Goal: Information Seeking & Learning: Learn about a topic

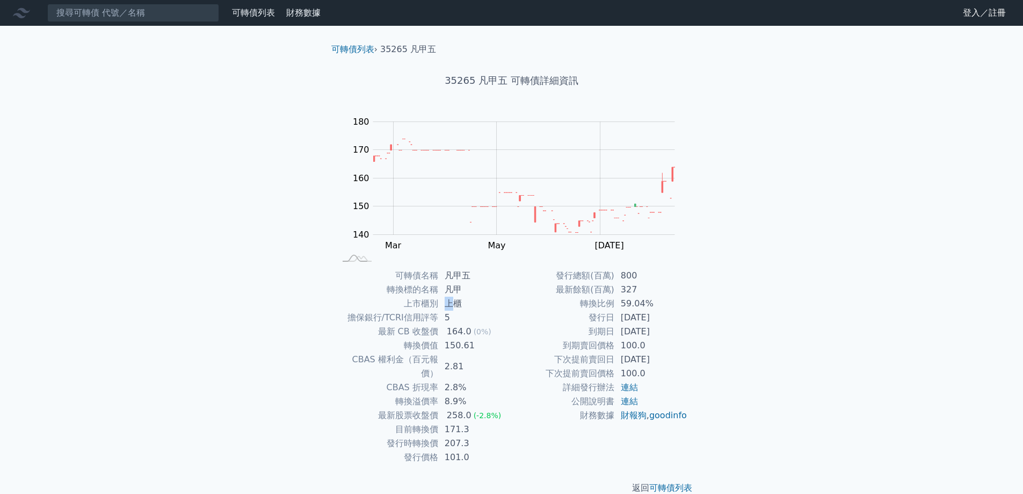
click at [453, 306] on td "上櫃" at bounding box center [475, 303] width 74 height 14
click at [719, 276] on div "可轉債列表 財務數據 可轉債列表 財務數據 登入／註冊 登入／註冊 可轉債列表 › 35265 凡甲五 35265 凡甲五 可轉債詳細資訊 Zoom Out …" at bounding box center [511, 255] width 1023 height 511
click at [676, 482] on link "可轉債列表" at bounding box center [670, 487] width 43 height 10
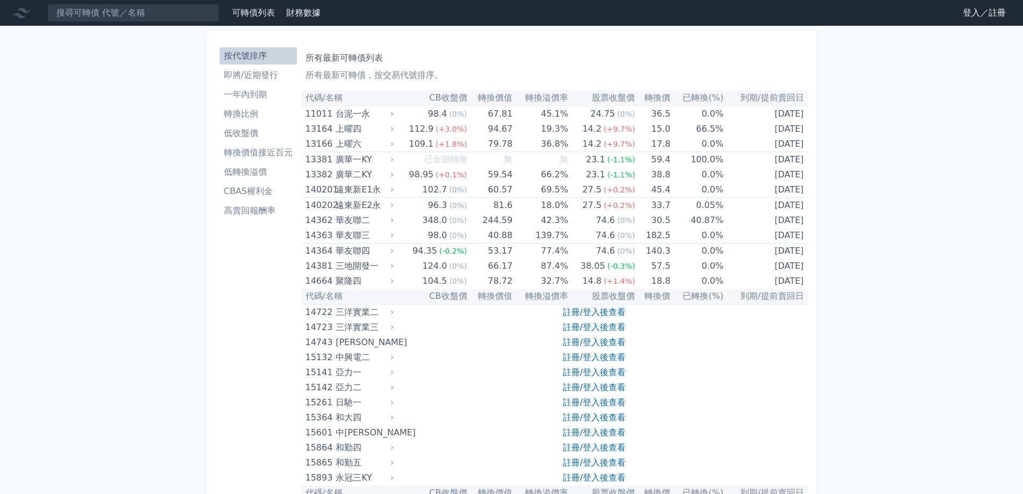
click at [348, 59] on h1 "所有最新可轉債列表" at bounding box center [555, 58] width 498 height 13
click at [165, 16] on input at bounding box center [133, 13] width 172 height 18
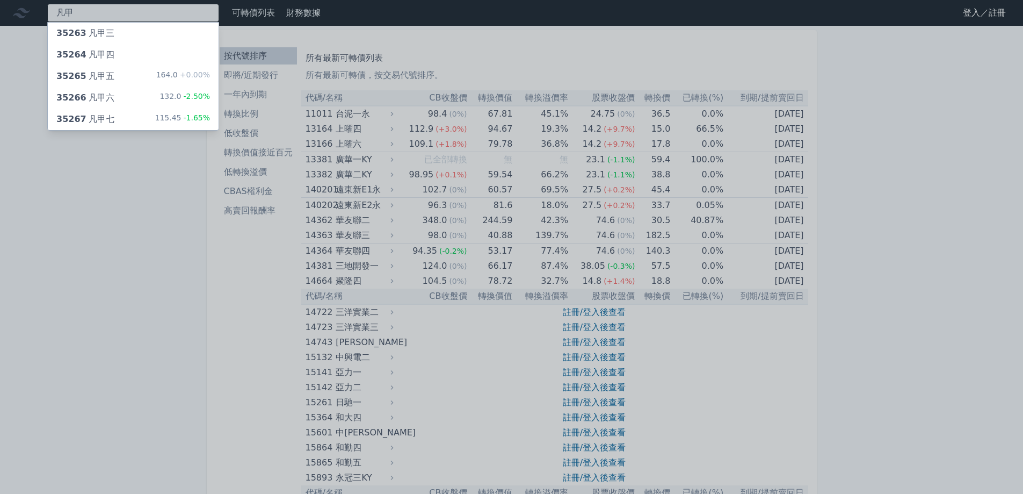
type input "凡"
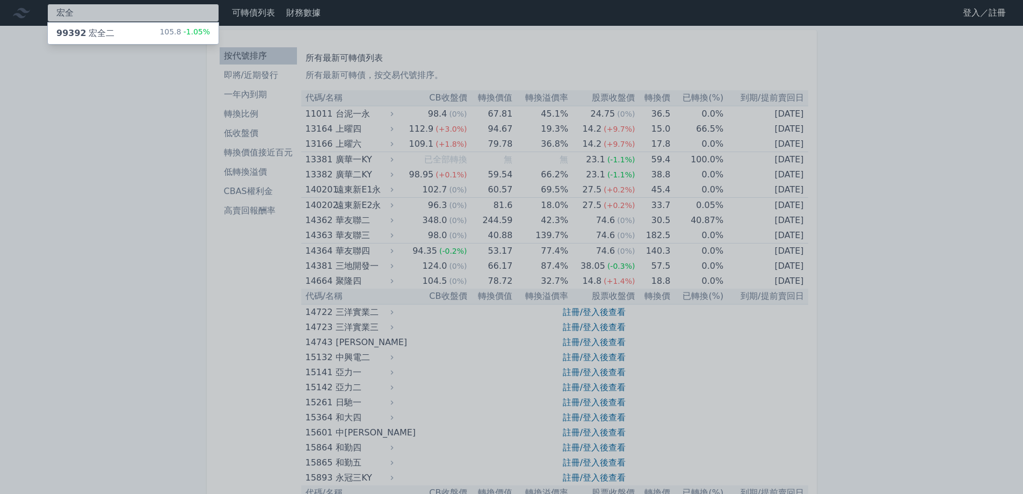
type input "宏全"
click at [109, 36] on div "99392 宏全二" at bounding box center [85, 33] width 58 height 13
click at [881, 248] on div at bounding box center [511, 247] width 1023 height 494
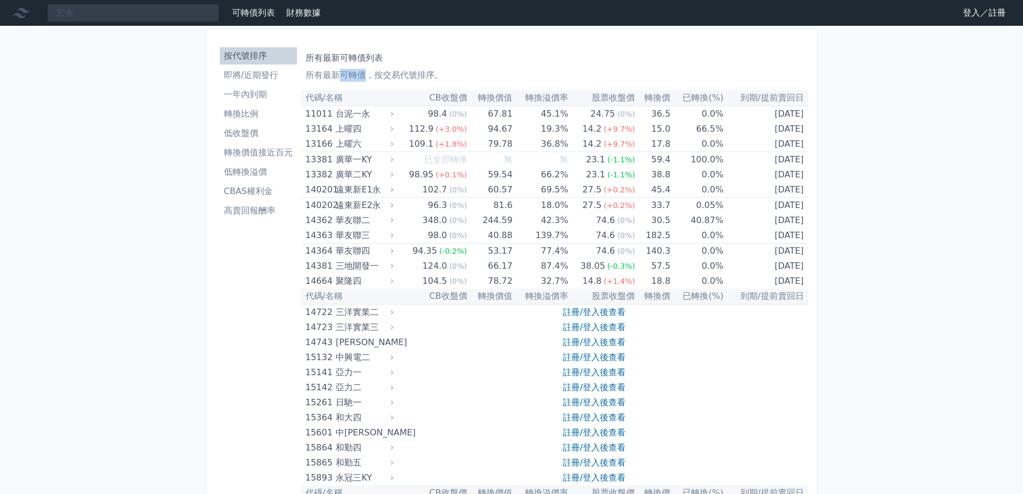
drag, startPoint x: 341, startPoint y: 76, endPoint x: 363, endPoint y: 76, distance: 22.6
click at [363, 76] on p "所有最新可轉債，按交易代號排序。" at bounding box center [555, 75] width 498 height 13
copy p "可轉債"
drag, startPoint x: 238, startPoint y: 0, endPoint x: 420, endPoint y: 45, distance: 186.9
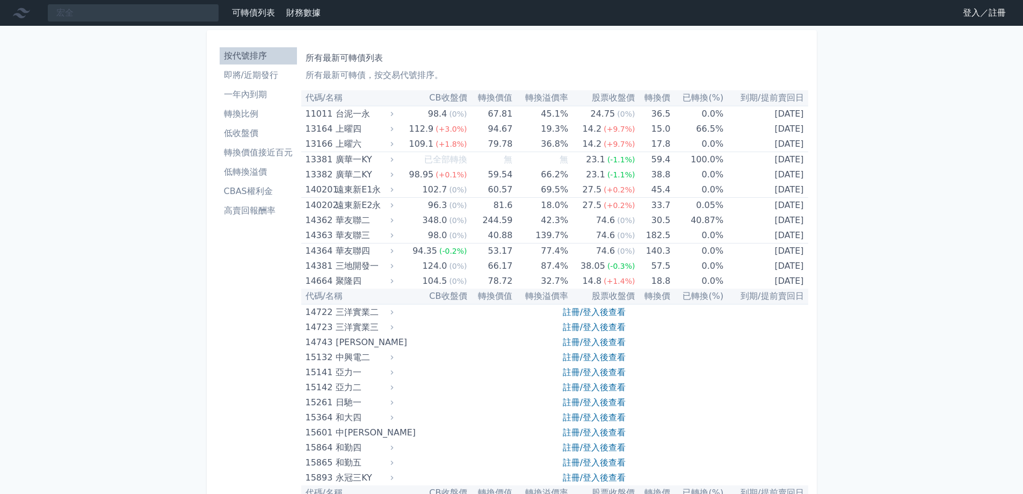
drag, startPoint x: 815, startPoint y: 0, endPoint x: 956, endPoint y: 163, distance: 215.2
click at [992, 14] on link "登入／註冊" at bounding box center [984, 12] width 60 height 17
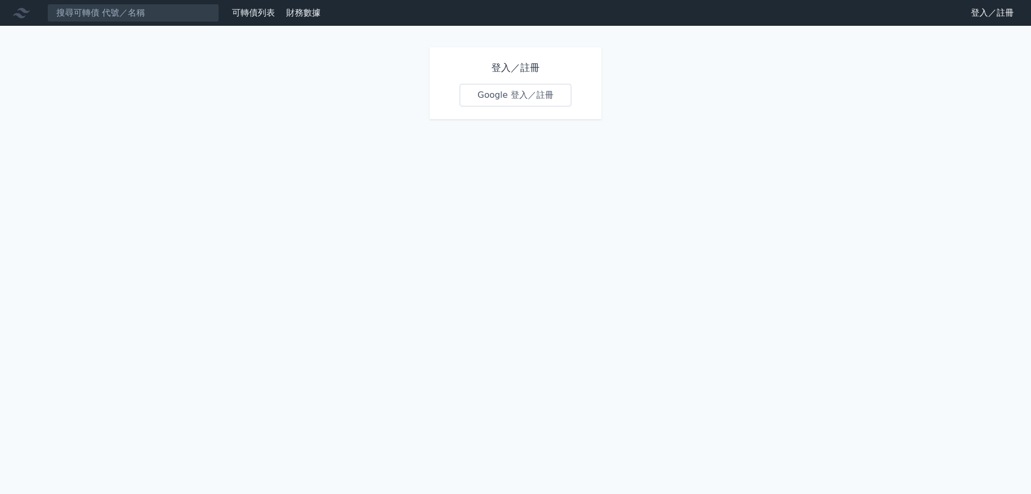
click at [518, 96] on link "Google 登入／註冊" at bounding box center [516, 95] width 112 height 23
click at [518, 94] on link "Google 登入／註冊" at bounding box center [516, 95] width 112 height 23
click at [503, 68] on h1 "登入／註冊" at bounding box center [516, 67] width 112 height 15
drag, startPoint x: 983, startPoint y: 9, endPoint x: 977, endPoint y: 10, distance: 5.9
click at [982, 9] on link "登入／註冊" at bounding box center [993, 12] width 60 height 17
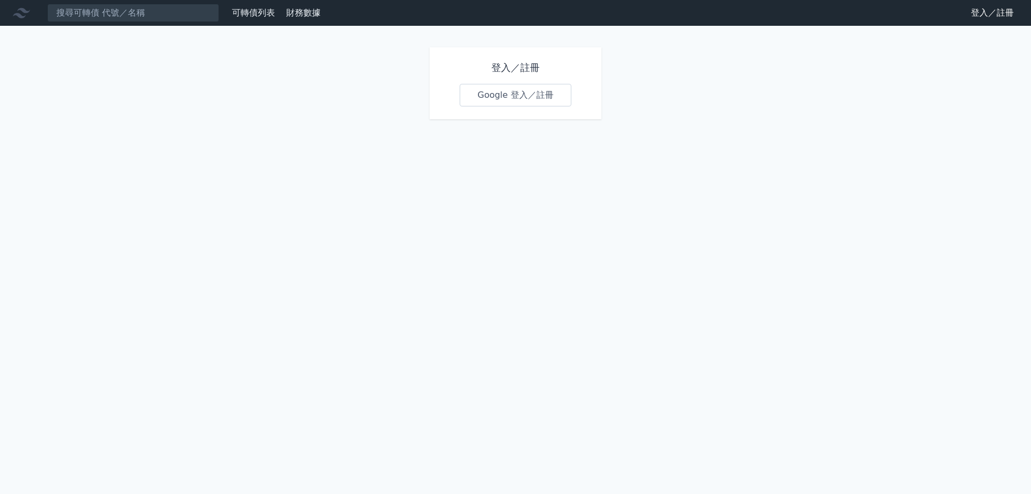
click at [509, 99] on link "Google 登入／註冊" at bounding box center [516, 95] width 112 height 23
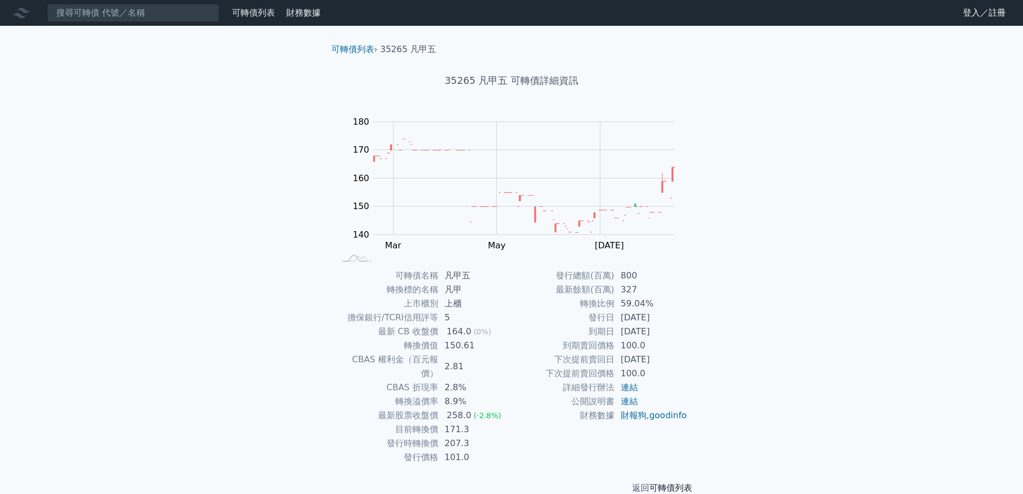
click at [670, 482] on link "可轉債列表" at bounding box center [670, 487] width 43 height 10
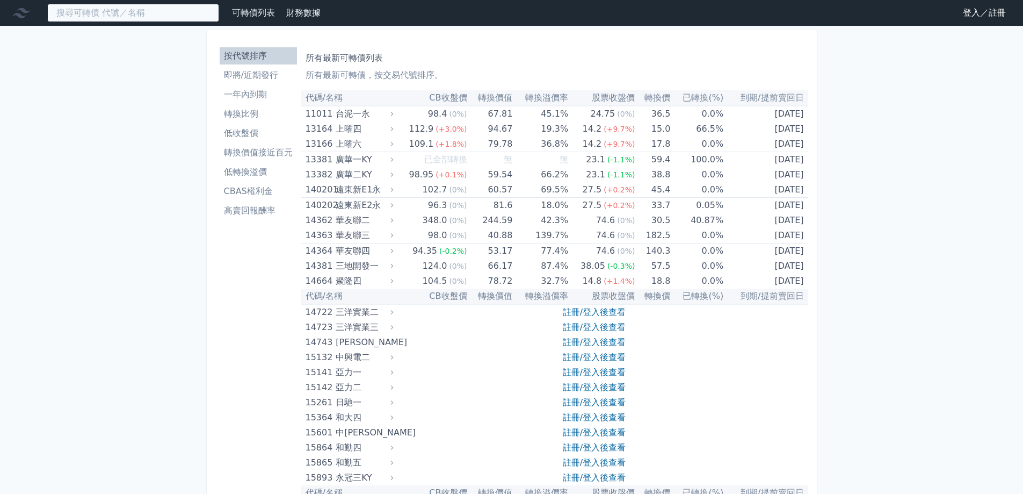
click at [104, 12] on input at bounding box center [133, 13] width 172 height 18
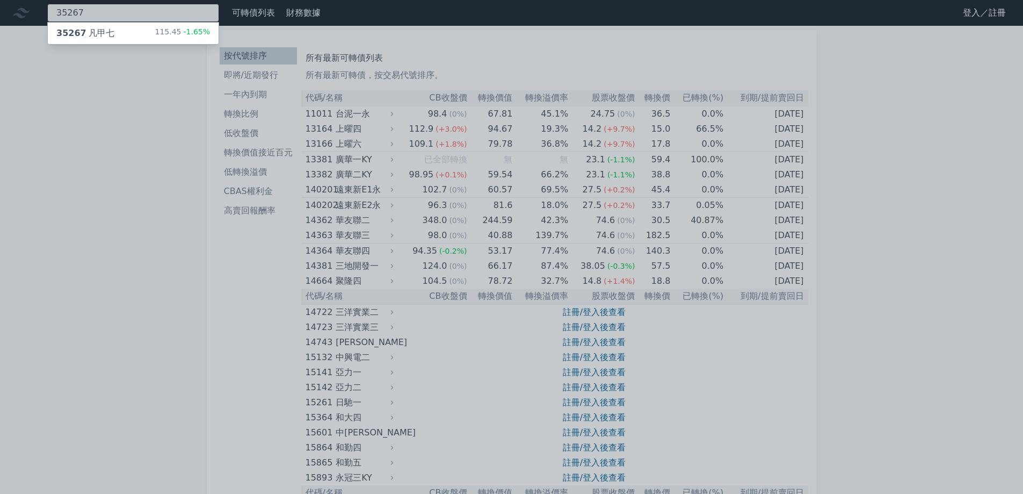
type input "35267"
click at [98, 33] on div "35267 凡甲七" at bounding box center [85, 33] width 58 height 13
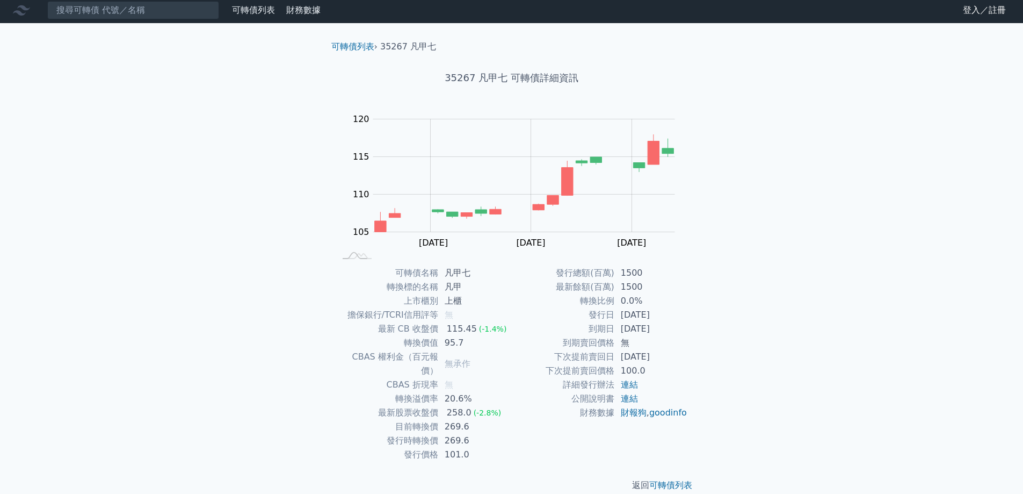
scroll to position [4, 0]
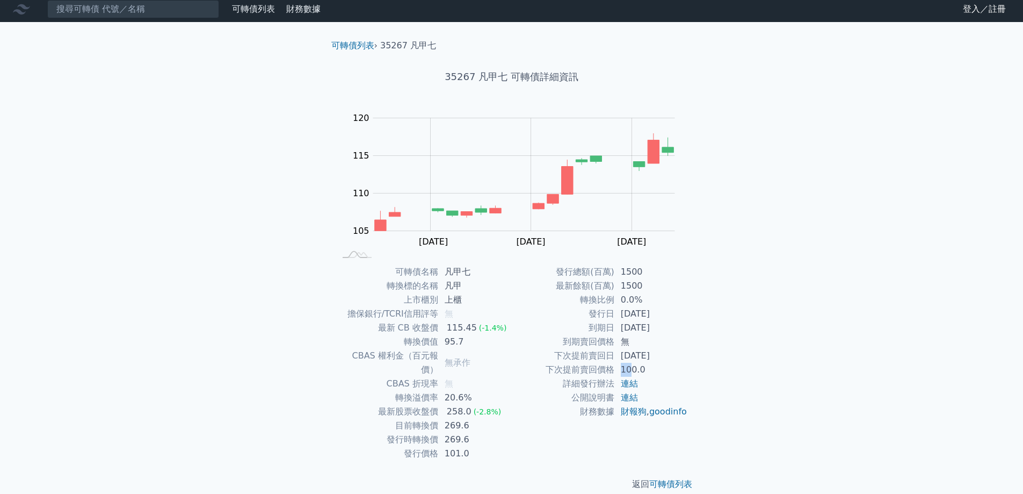
drag, startPoint x: 614, startPoint y: 369, endPoint x: 632, endPoint y: 369, distance: 17.7
click at [632, 369] on tr "下次提前賣回價格 100.0" at bounding box center [600, 370] width 176 height 14
click at [649, 370] on td "100.0" at bounding box center [651, 370] width 74 height 14
drag, startPoint x: 444, startPoint y: 413, endPoint x: 469, endPoint y: 412, distance: 24.7
click at [469, 418] on td "269.6" at bounding box center [475, 425] width 74 height 14
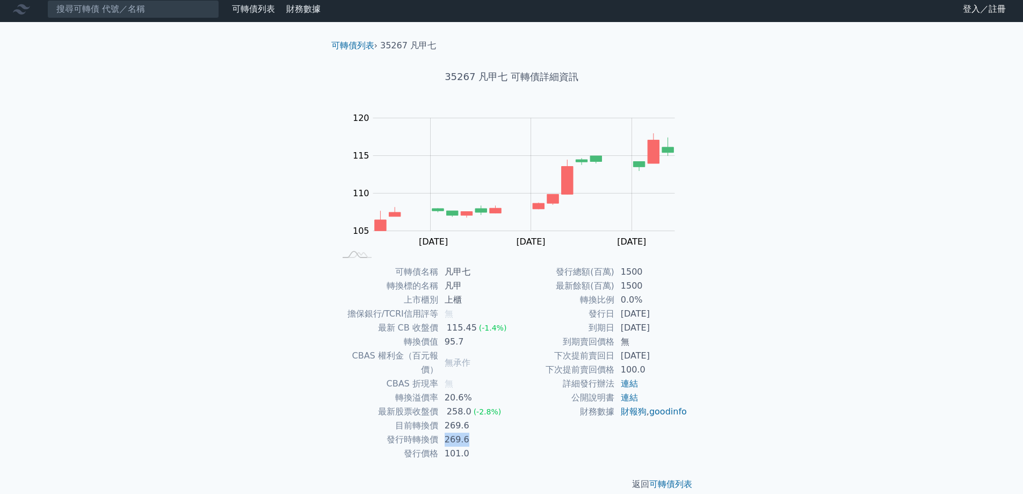
drag, startPoint x: 447, startPoint y: 426, endPoint x: 467, endPoint y: 428, distance: 19.9
click at [467, 432] on td "269.6" at bounding box center [475, 439] width 74 height 14
click at [99, 11] on input at bounding box center [133, 9] width 172 height 18
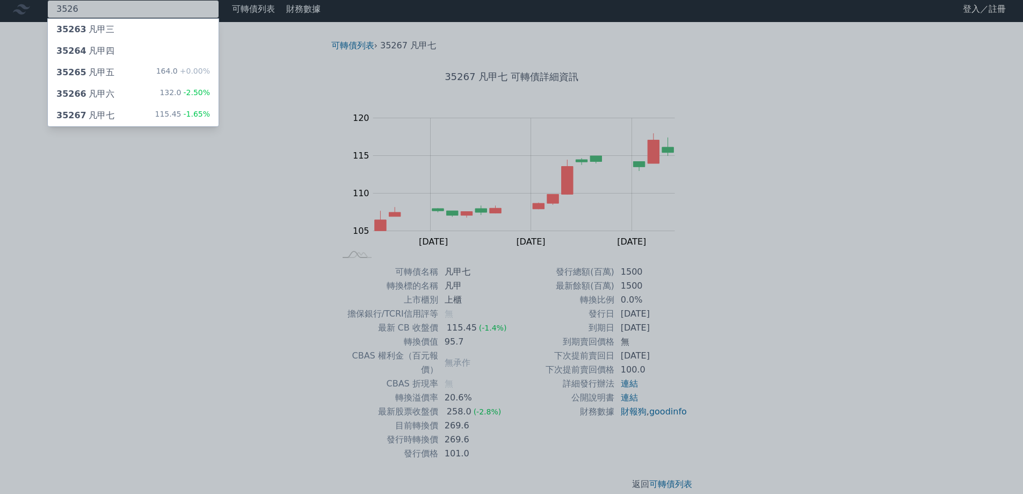
type input "3526"
click at [88, 91] on div "35266 凡甲六" at bounding box center [85, 94] width 58 height 13
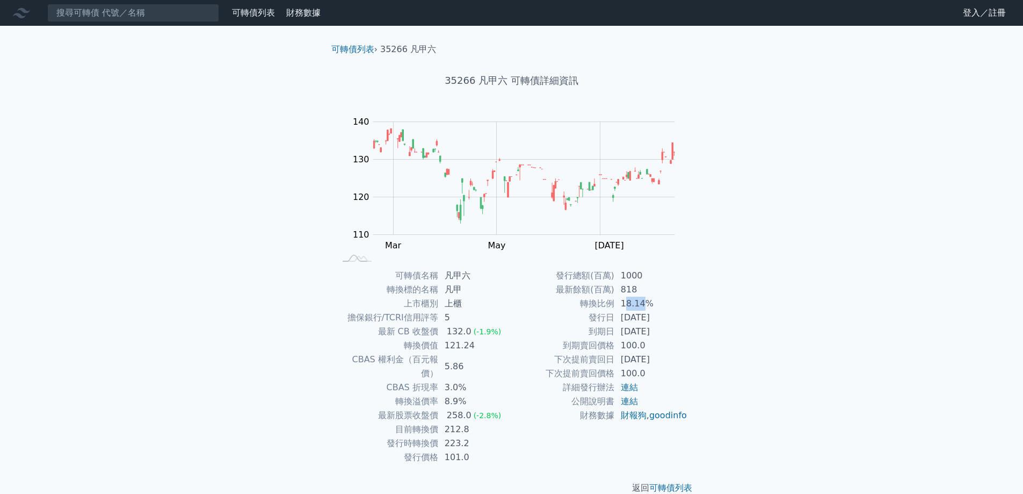
drag, startPoint x: 625, startPoint y: 306, endPoint x: 643, endPoint y: 305, distance: 18.3
click at [643, 305] on td "18.14%" at bounding box center [651, 303] width 74 height 14
click at [711, 325] on div "可轉債列表 › 35266 凡甲六 35266 凡甲六 可轉債詳細資訊 Zoom Out 110 100 105 110 115 120 125 130 15…" at bounding box center [512, 269] width 413 height 486
click at [631, 384] on link "連結" at bounding box center [629, 387] width 17 height 10
click at [125, 15] on input at bounding box center [133, 13] width 172 height 18
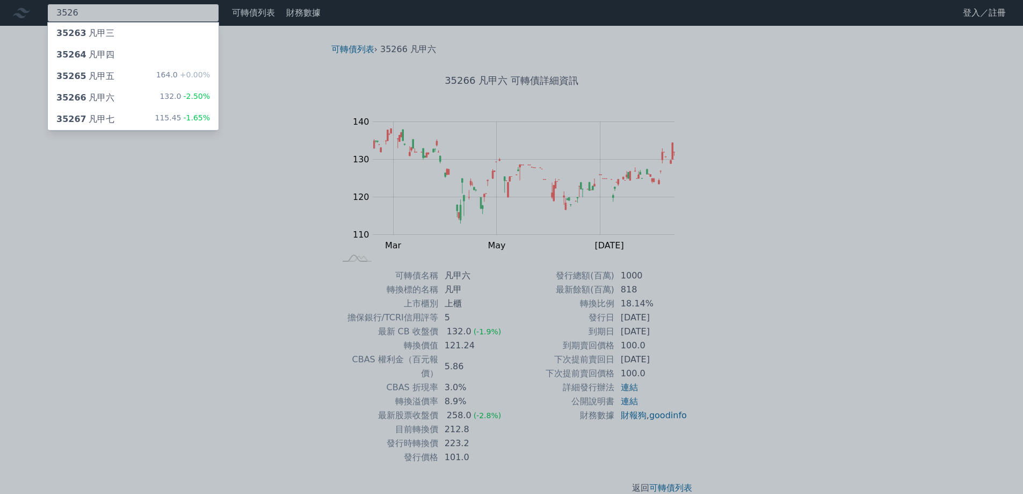
type input "3526"
click at [92, 117] on div "35267 凡甲七" at bounding box center [85, 119] width 58 height 13
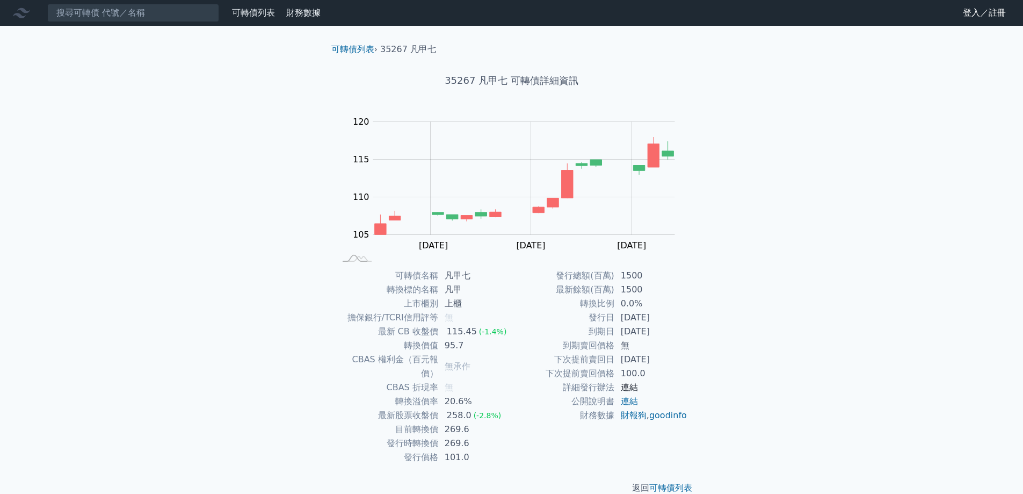
click at [628, 386] on link "連結" at bounding box center [629, 387] width 17 height 10
drag, startPoint x: 445, startPoint y: 387, endPoint x: 468, endPoint y: 386, distance: 22.6
click at [468, 394] on td "20.6%" at bounding box center [475, 401] width 74 height 14
drag, startPoint x: 449, startPoint y: 331, endPoint x: 473, endPoint y: 329, distance: 24.3
click at [473, 329] on div "115.45" at bounding box center [462, 331] width 34 height 14
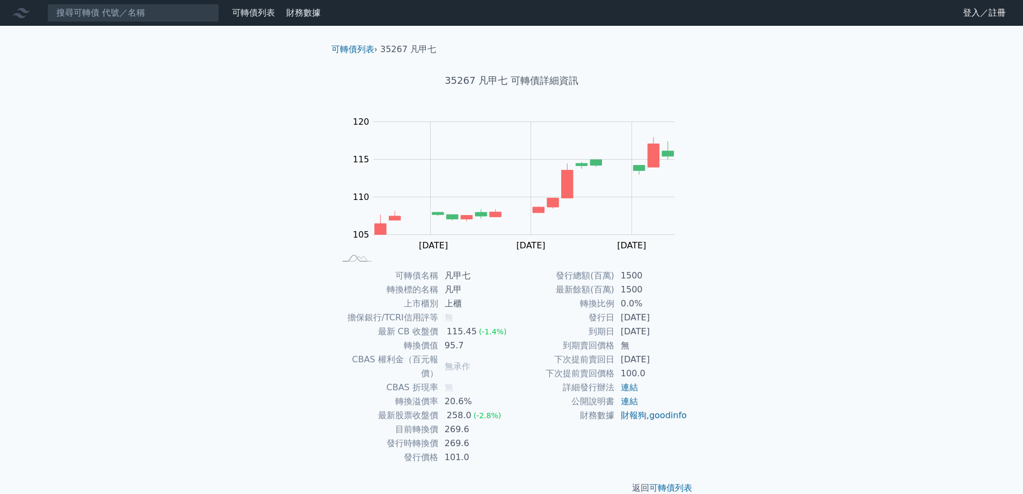
click at [515, 465] on div "返回 可轉債列表" at bounding box center [512, 487] width 378 height 47
drag, startPoint x: 450, startPoint y: 416, endPoint x: 458, endPoint y: 416, distance: 8.6
click at [458, 422] on td "269.6" at bounding box center [475, 429] width 74 height 14
click at [353, 464] on div "返回 可轉債列表" at bounding box center [512, 487] width 378 height 47
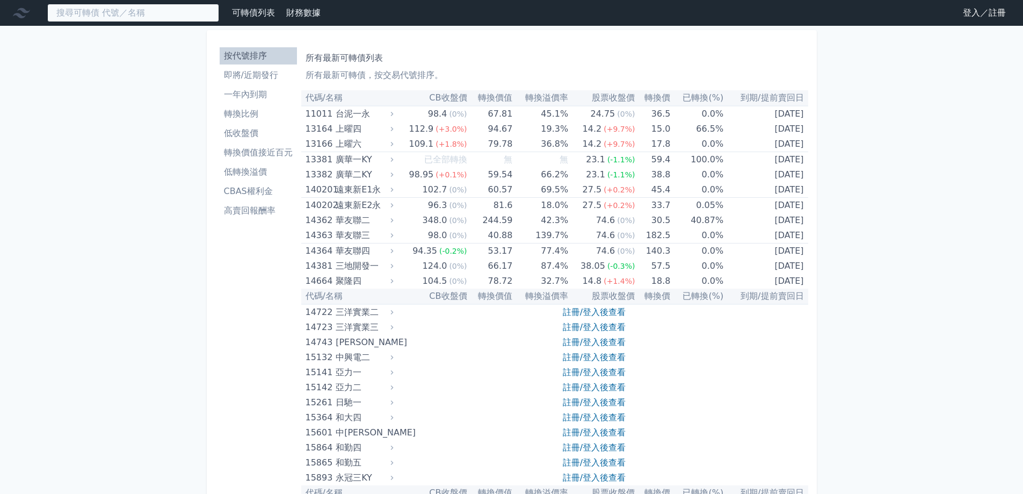
click at [101, 10] on input at bounding box center [133, 13] width 172 height 18
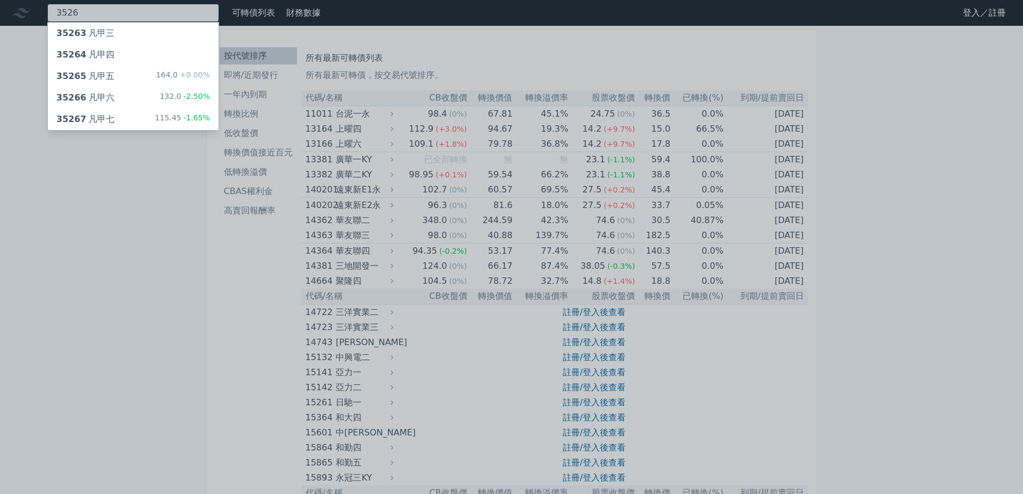
type input "3526"
click at [78, 115] on span "35267" at bounding box center [71, 119] width 30 height 10
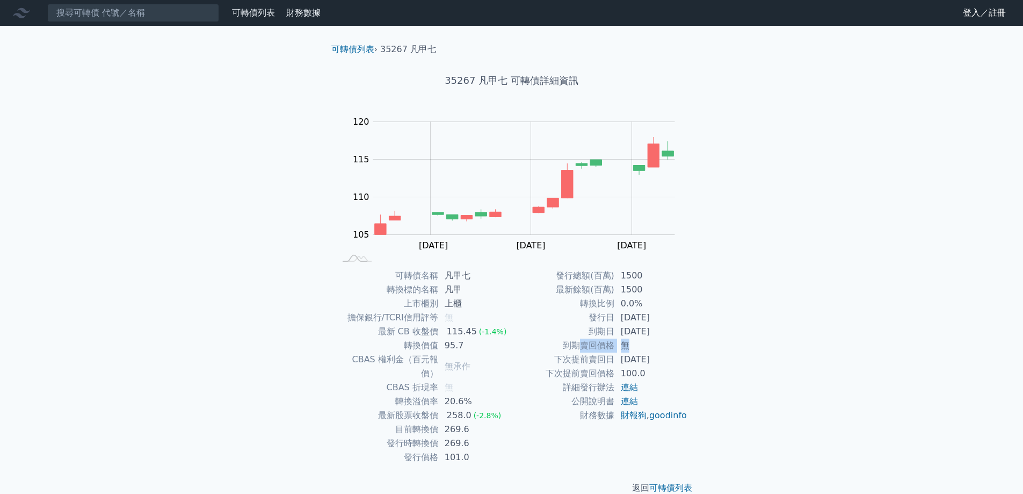
drag, startPoint x: 576, startPoint y: 347, endPoint x: 631, endPoint y: 348, distance: 54.3
click at [631, 348] on tr "到期賣回價格 無" at bounding box center [600, 345] width 176 height 14
click at [643, 344] on td "無" at bounding box center [651, 345] width 74 height 14
drag, startPoint x: 578, startPoint y: 360, endPoint x: 590, endPoint y: 360, distance: 11.3
click at [590, 360] on td "下次提前賣回日" at bounding box center [563, 359] width 103 height 14
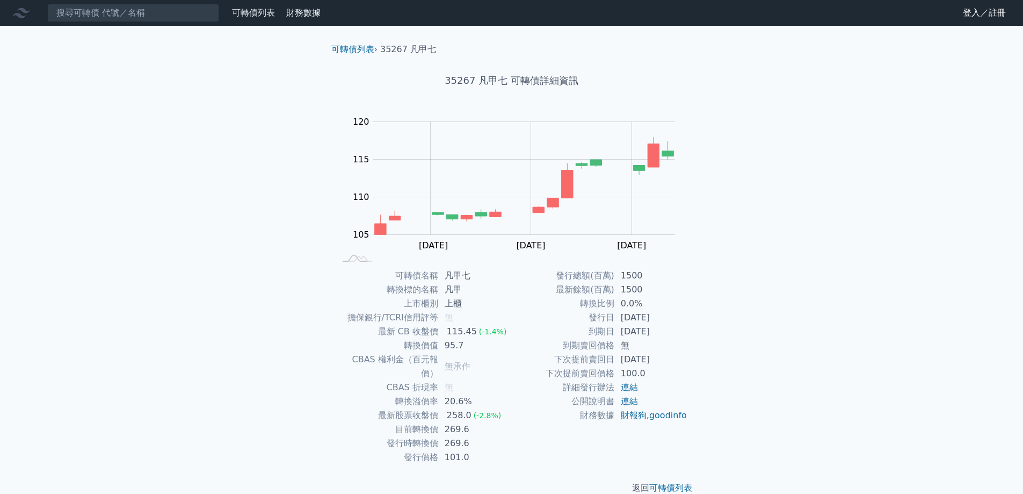
click at [608, 363] on td "下次提前賣回日" at bounding box center [563, 359] width 103 height 14
drag, startPoint x: 575, startPoint y: 376, endPoint x: 635, endPoint y: 374, distance: 60.2
click at [635, 374] on tr "下次提前賣回價格 100.0" at bounding box center [600, 373] width 176 height 14
click at [686, 380] on td "連結" at bounding box center [651, 387] width 74 height 14
drag, startPoint x: 448, startPoint y: 387, endPoint x: 457, endPoint y: 387, distance: 9.1
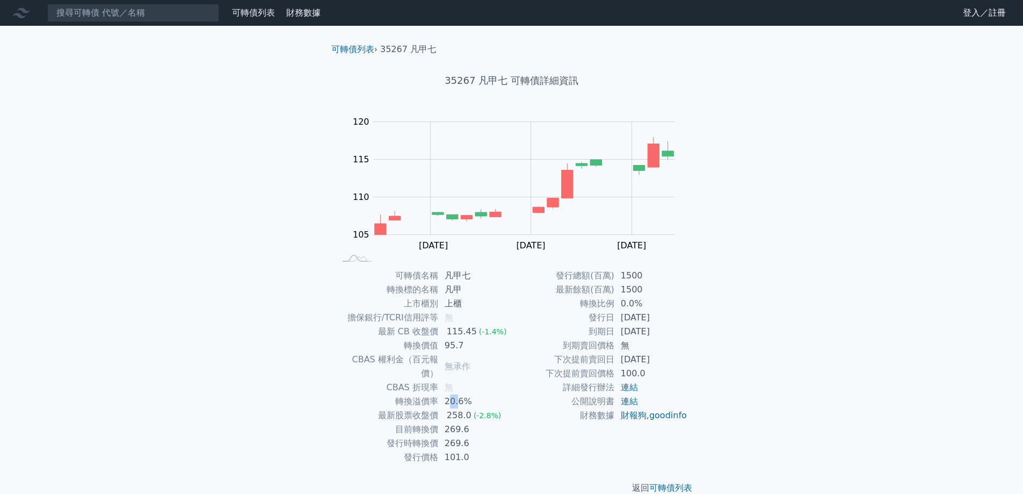
click at [457, 394] on td "20.6%" at bounding box center [475, 401] width 74 height 14
click at [499, 422] on td "269.6" at bounding box center [475, 429] width 74 height 14
click at [826, 293] on div "可轉債列表 財務數據 可轉債列表 財務數據 登入／註冊 登入／註冊 可轉債列表 › 35267 凡甲七 35267 凡甲七 可轉債詳細資訊 Zoom Out …" at bounding box center [511, 255] width 1023 height 511
